Goal: Transaction & Acquisition: Purchase product/service

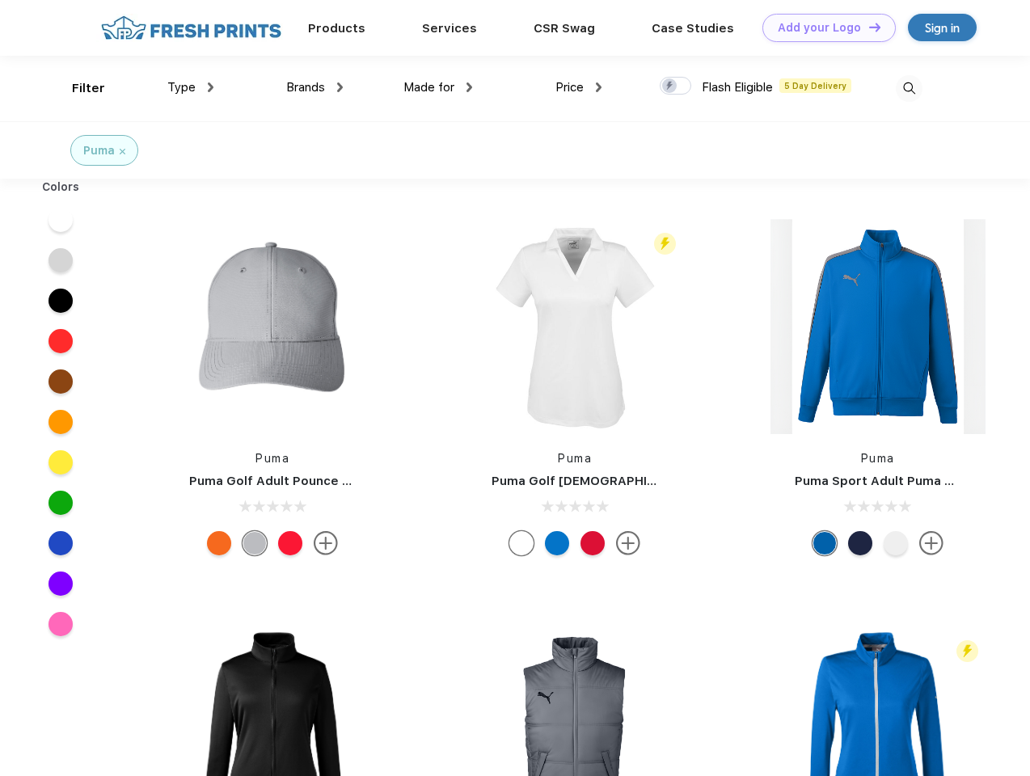
click at [823, 27] on link "Add your Logo Design Tool" at bounding box center [828, 28] width 133 height 28
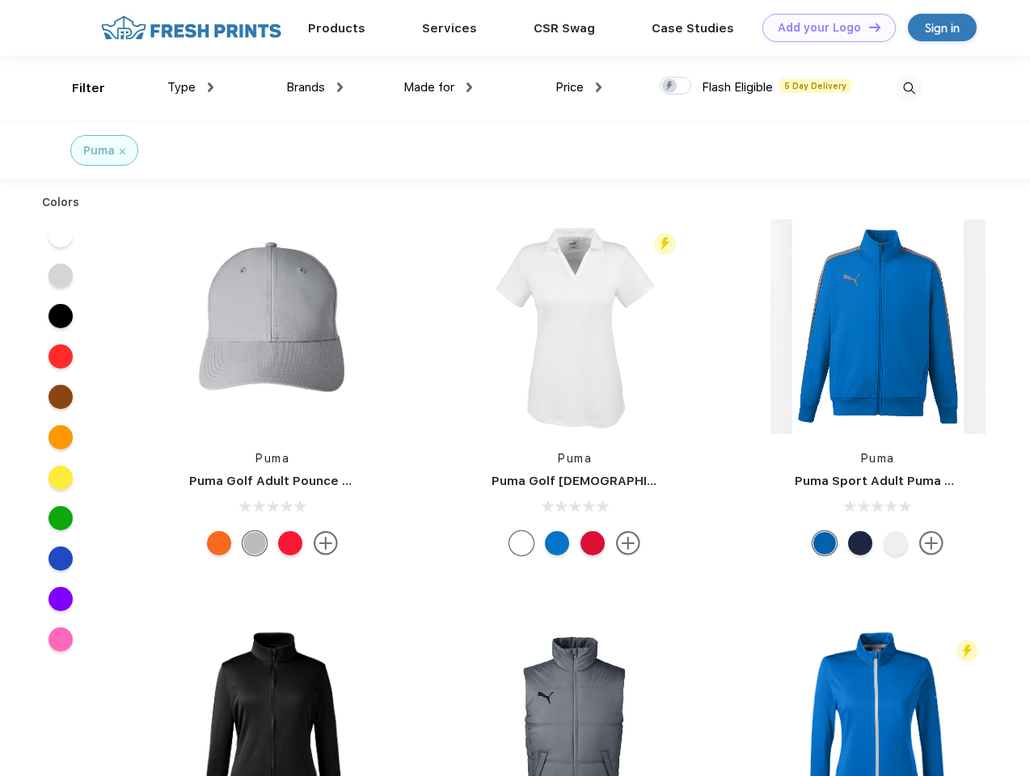
click at [0, 0] on div "Design Tool" at bounding box center [0, 0] width 0 height 0
click at [867, 27] on link "Add your Logo Design Tool" at bounding box center [828, 28] width 133 height 28
click at [78, 88] on div "Filter" at bounding box center [88, 88] width 33 height 19
click at [191, 87] on span "Type" at bounding box center [181, 87] width 28 height 15
click at [314, 87] on span "Brands" at bounding box center [305, 87] width 39 height 15
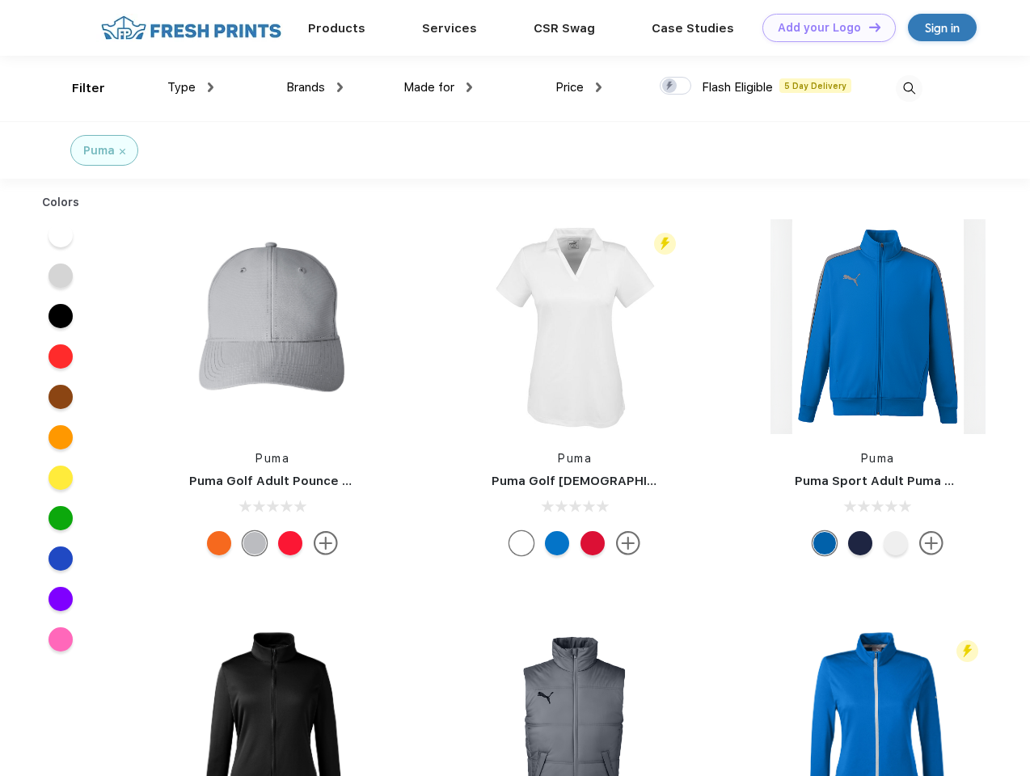
click at [438, 87] on span "Made for" at bounding box center [428, 87] width 51 height 15
click at [579, 87] on span "Price" at bounding box center [569, 87] width 28 height 15
click at [676, 87] on div at bounding box center [676, 86] width 32 height 18
click at [670, 87] on input "checkbox" at bounding box center [665, 81] width 11 height 11
click at [909, 88] on img at bounding box center [909, 88] width 27 height 27
